Goal: Check status

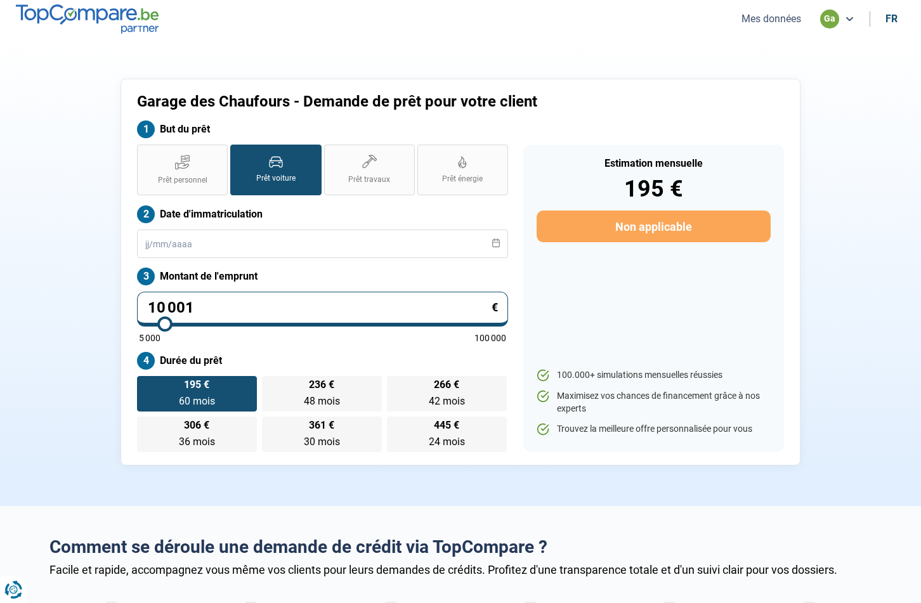
click at [791, 16] on button "Mes données" at bounding box center [770, 18] width 67 height 13
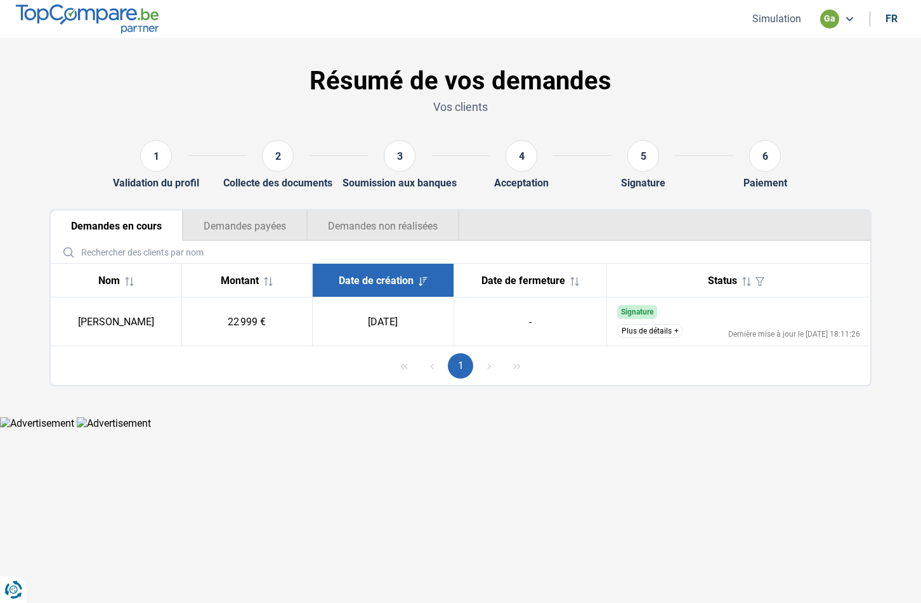
click at [267, 211] on button "Demandes payées" at bounding box center [245, 226] width 124 height 30
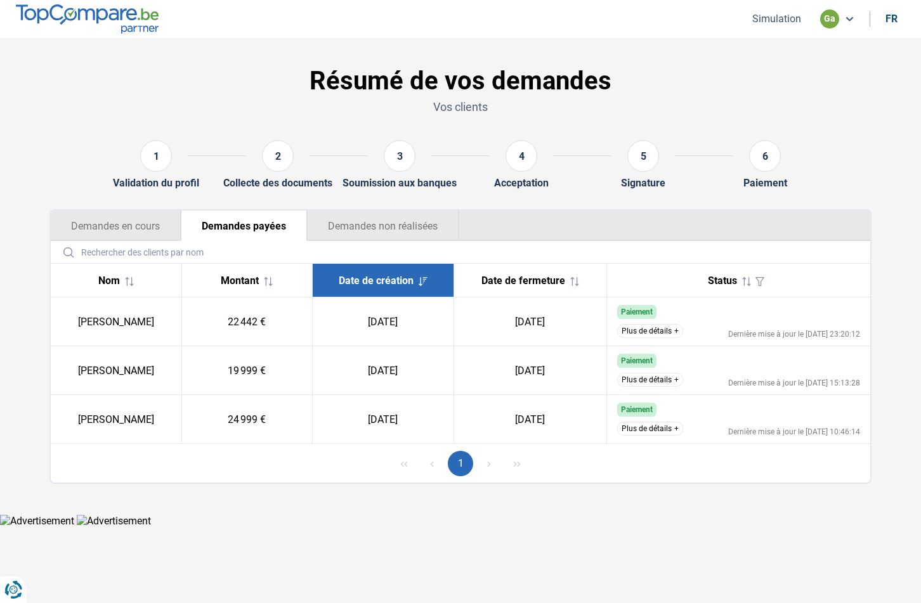
click at [398, 238] on button "Demandes non réalisées" at bounding box center [383, 226] width 152 height 30
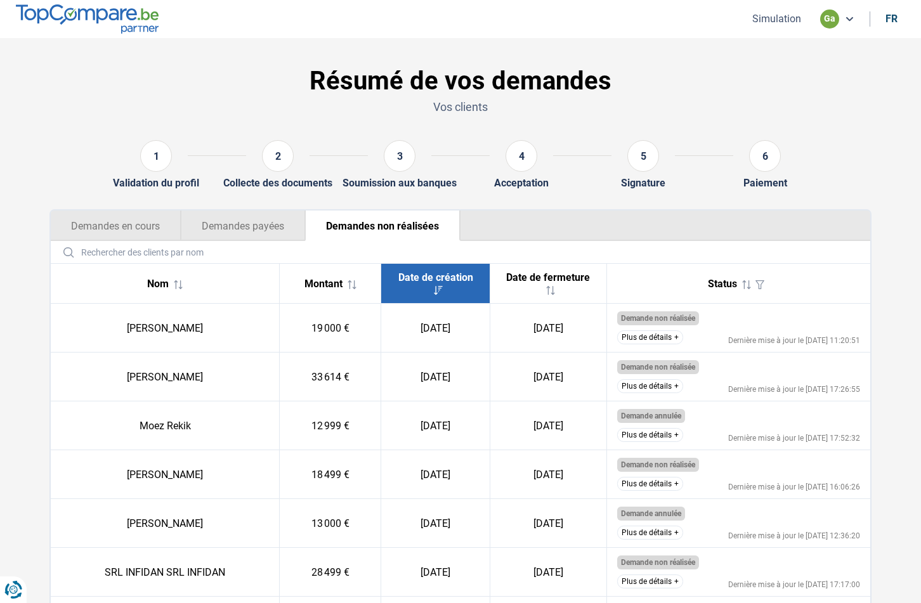
click at [669, 335] on button "Plus de détails" at bounding box center [650, 337] width 66 height 14
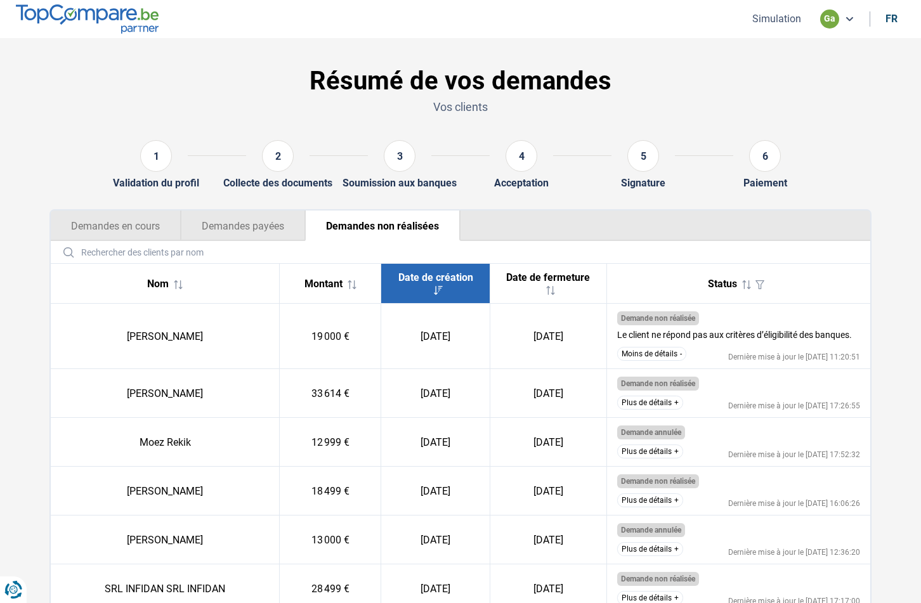
click at [812, 323] on div "Demande non réalisée" at bounding box center [738, 318] width 243 height 14
drag, startPoint x: 803, startPoint y: 337, endPoint x: 852, endPoint y: 334, distance: 48.9
click at [852, 334] on div "Le client ne répond pas aux critères d’éligibilité des banques." at bounding box center [734, 334] width 235 height 9
click at [852, 353] on div "Dernière mise à jour le [DATE] 11:20:51" at bounding box center [794, 357] width 132 height 8
drag, startPoint x: 851, startPoint y: 336, endPoint x: 595, endPoint y: 337, distance: 256.2
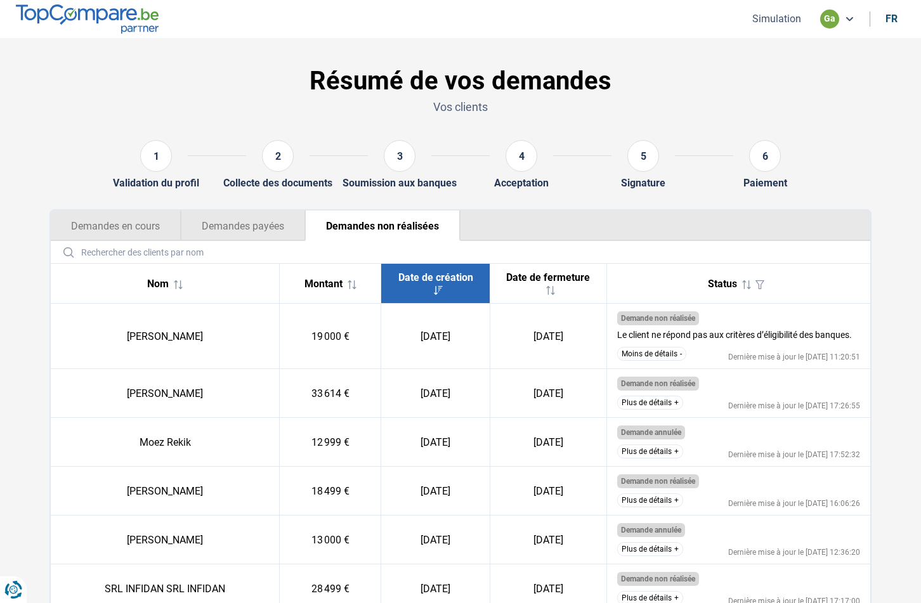
click at [595, 337] on tr "[PERSON_NAME] 19 000 € [DATE] [DATE] Demande non réalisée Le client ne répond p…" at bounding box center [460, 336] width 819 height 65
click at [693, 337] on div "Le client ne répond pas aux critères d’éligibilité des banques." at bounding box center [734, 334] width 235 height 9
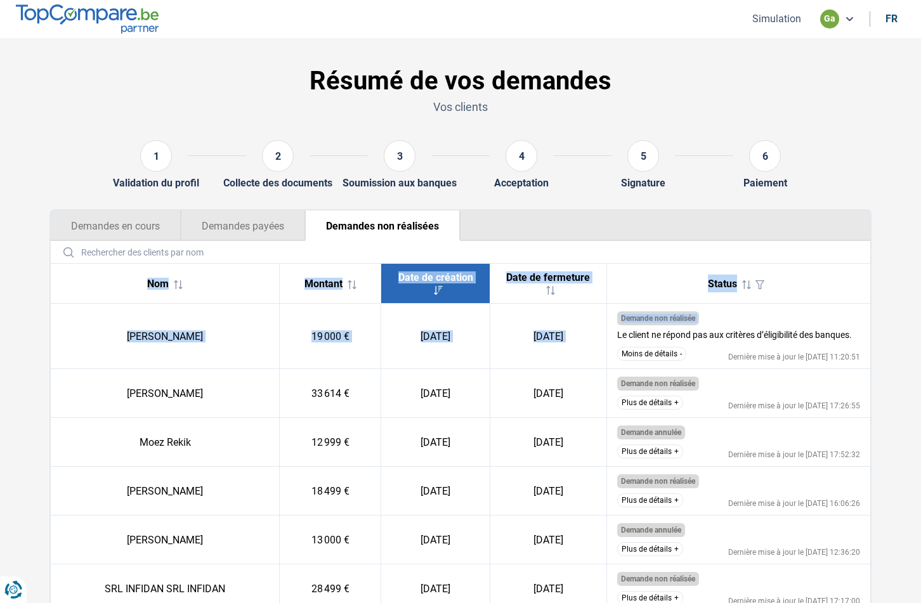
drag, startPoint x: 618, startPoint y: 336, endPoint x: 885, endPoint y: 342, distance: 267.0
click at [885, 342] on section "Résumé de vos demandes Vos clients 1 Validation du profil 2 Collecte des docume…" at bounding box center [460, 483] width 921 height 890
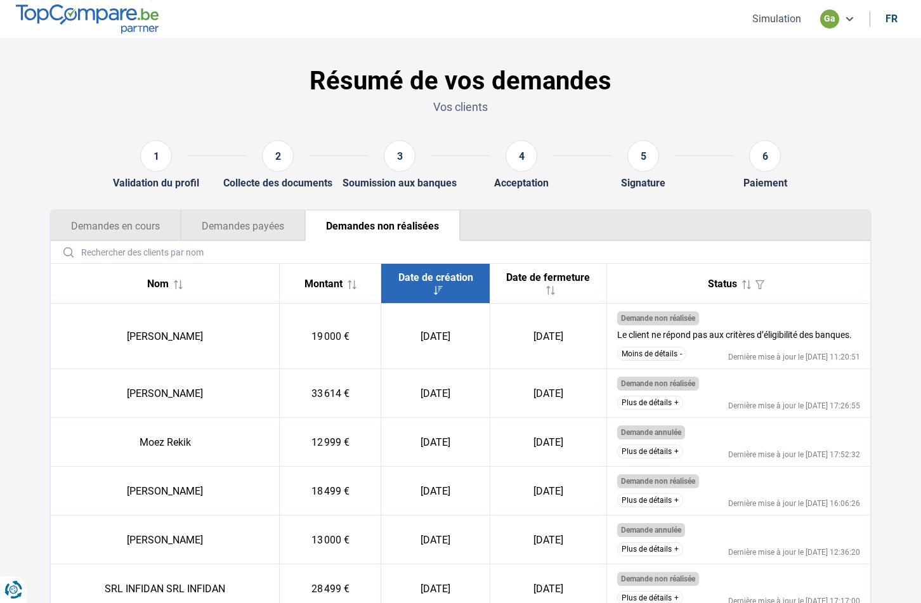
click at [841, 346] on td "Demande non réalisée Le client ne répond pas aux critères d’éligibilité des ban…" at bounding box center [738, 336] width 264 height 65
drag, startPoint x: 851, startPoint y: 337, endPoint x: 608, endPoint y: 339, distance: 242.9
click at [608, 339] on td "Demande non réalisée Le client ne répond pas aux critères d’éligibilité des ban…" at bounding box center [738, 336] width 264 height 65
click at [782, 334] on div "Le client ne répond pas aux critères d’éligibilité des banques." at bounding box center [734, 334] width 235 height 9
click at [852, 334] on div "Le client ne répond pas aux critères d’éligibilité des banques." at bounding box center [734, 334] width 235 height 9
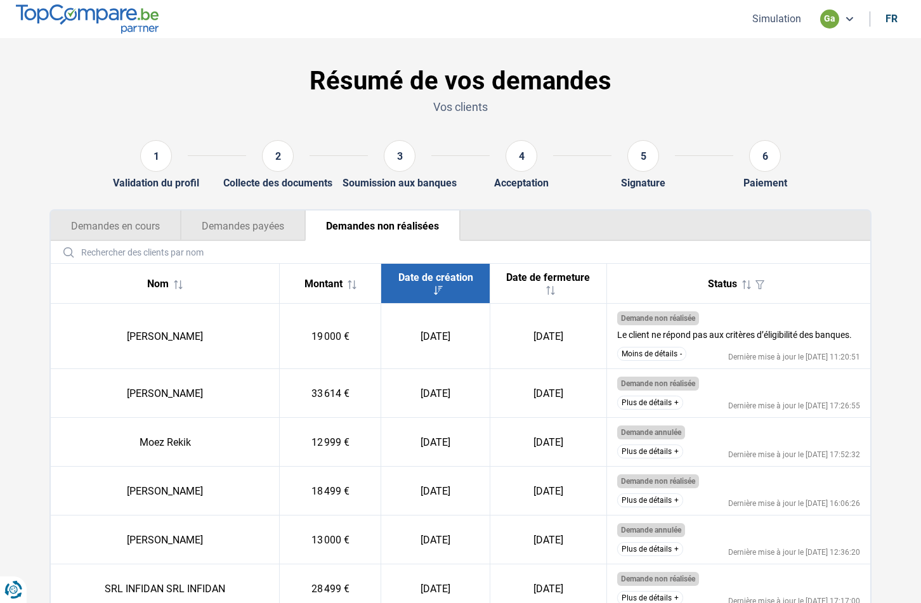
click at [273, 237] on button "Demandes payées" at bounding box center [243, 226] width 124 height 30
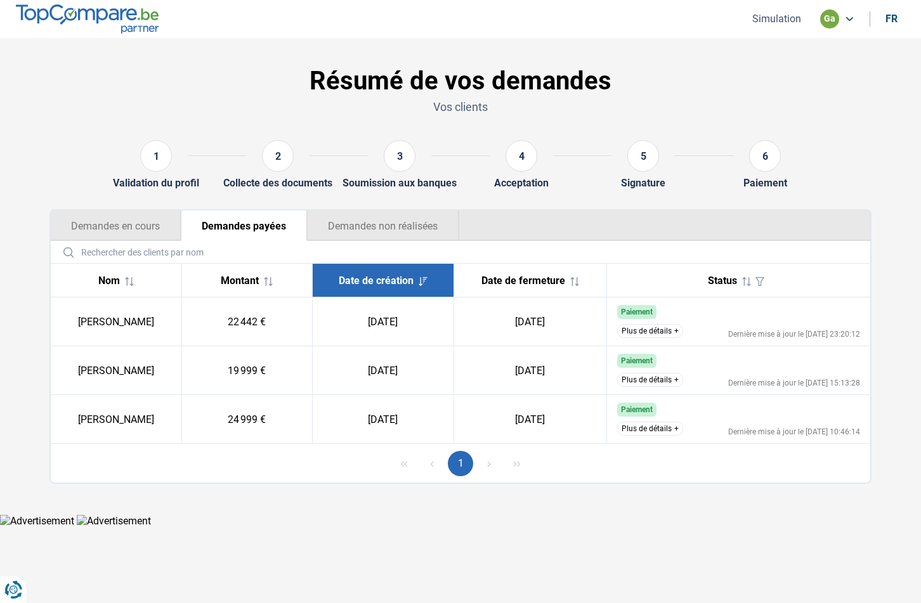
click at [123, 226] on button "Demandes en cours" at bounding box center [116, 226] width 130 height 30
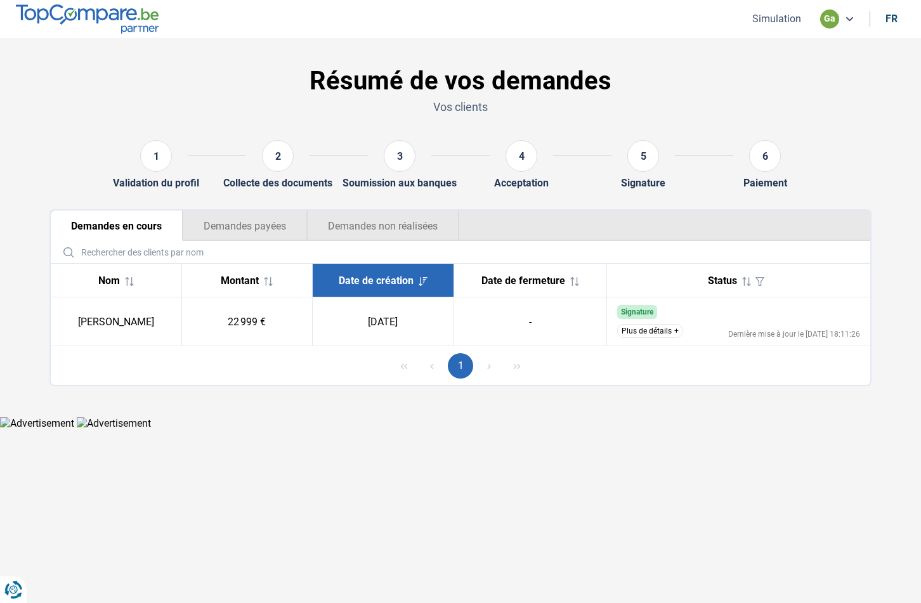
click at [361, 228] on button "Demandes non réalisées" at bounding box center [383, 226] width 152 height 30
